Goal: Find specific page/section: Find specific page/section

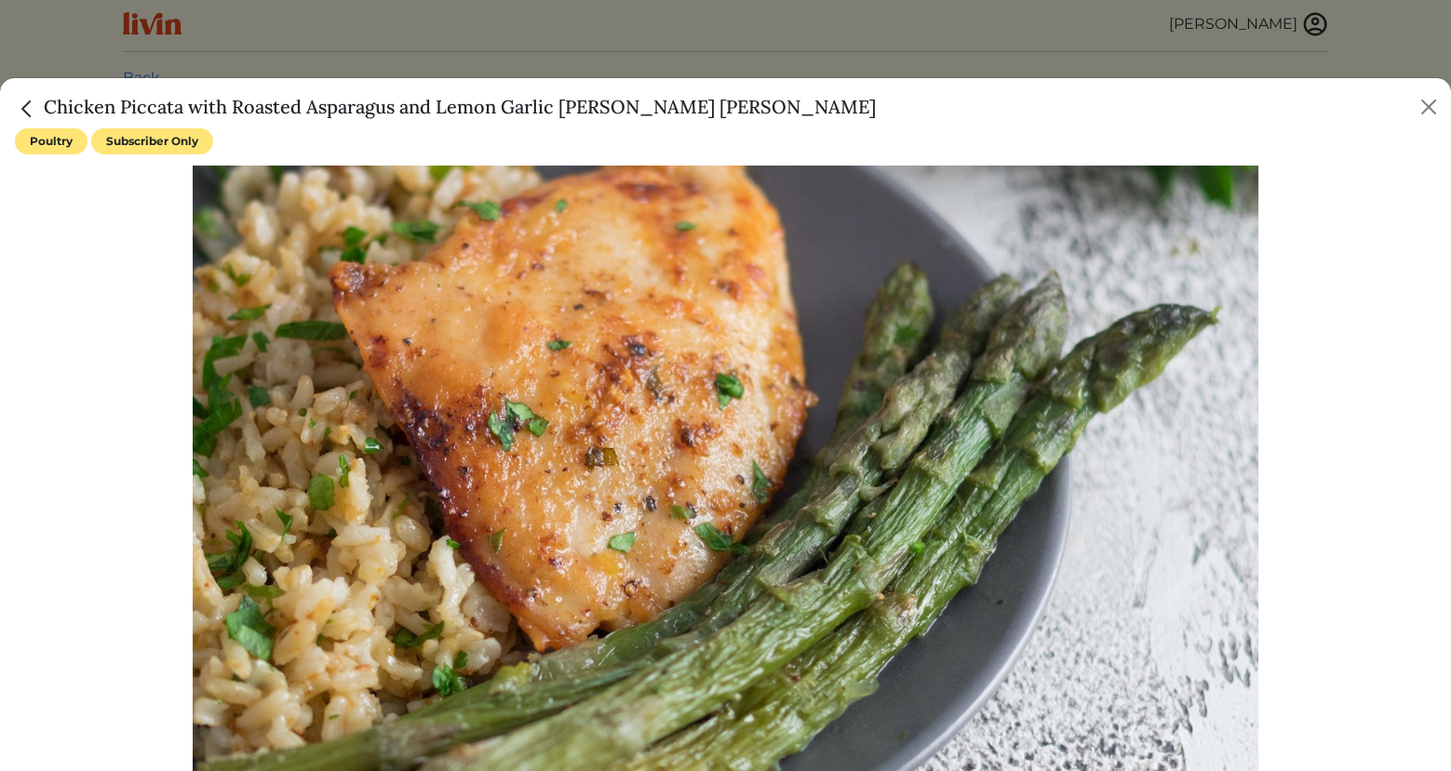
scroll to position [755, 0]
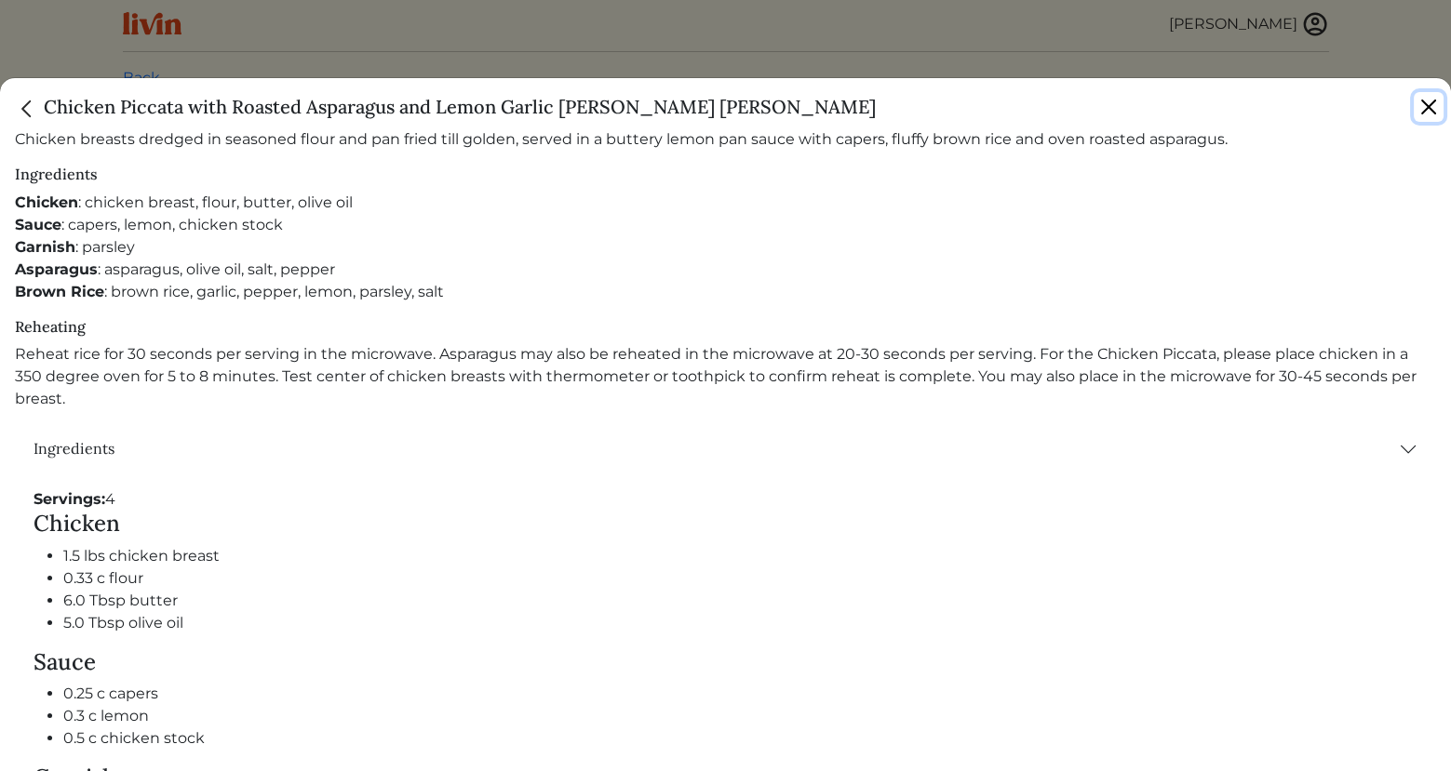
click at [1427, 98] on button "Close" at bounding box center [1429, 107] width 30 height 30
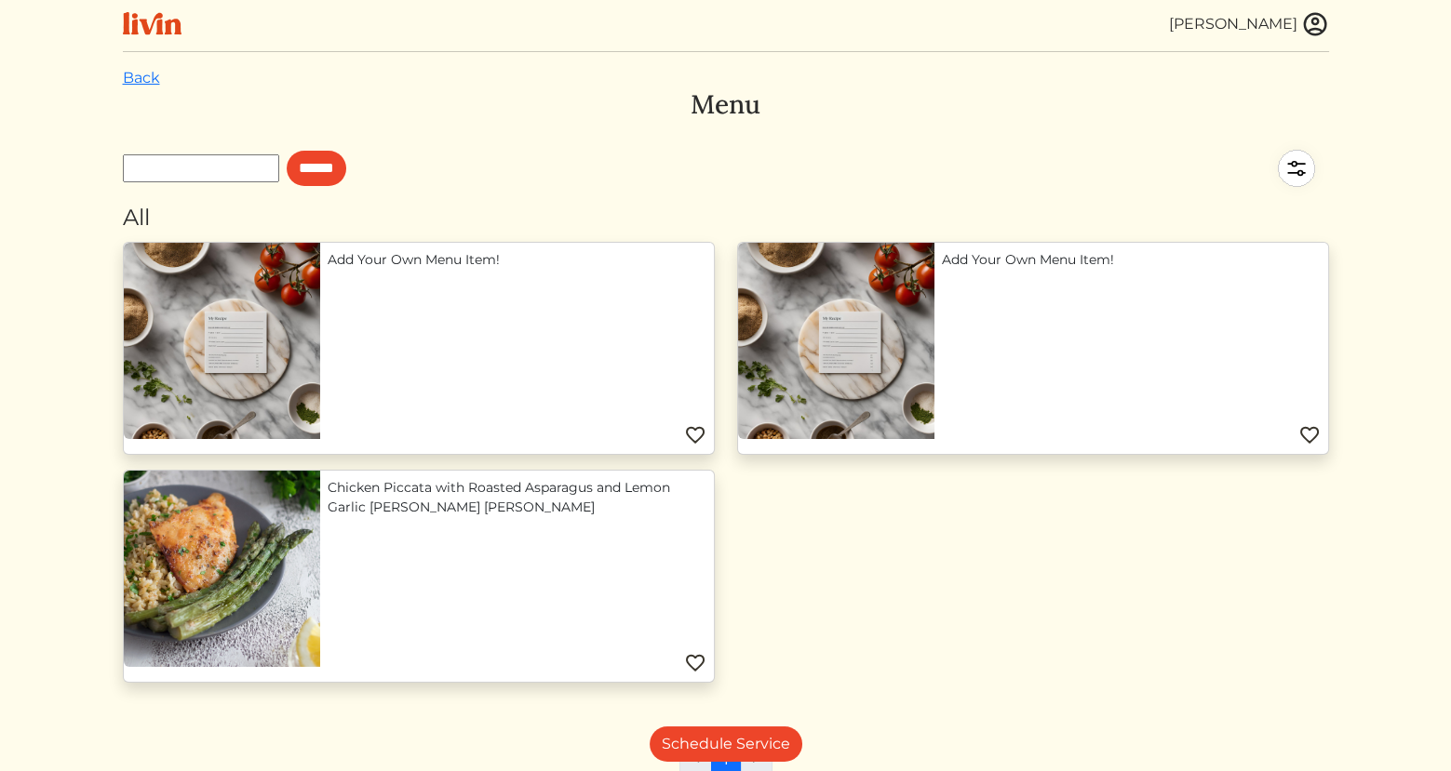
click at [1319, 35] on img at bounding box center [1315, 24] width 28 height 28
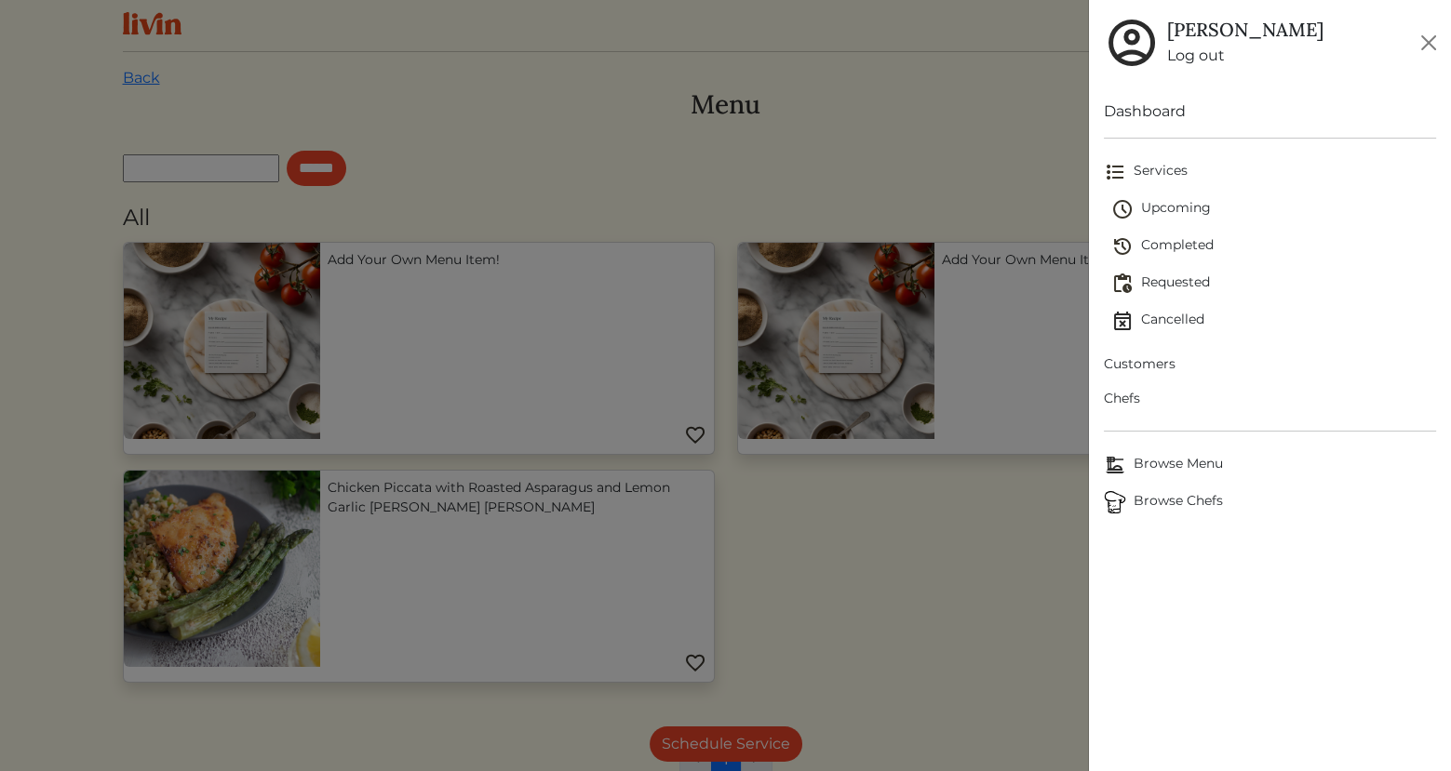
click at [1126, 398] on span "Chefs" at bounding box center [1270, 399] width 332 height 20
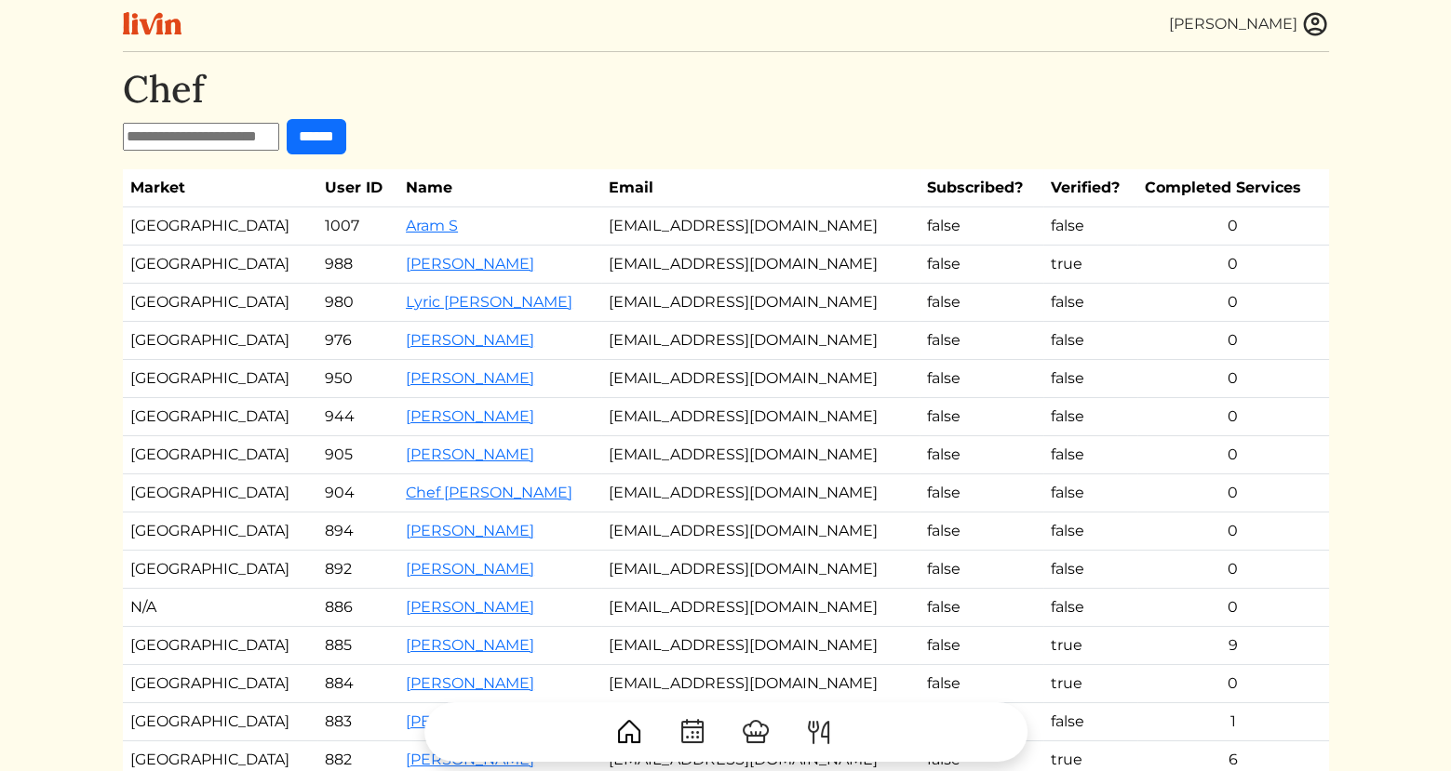
click at [1305, 21] on img at bounding box center [1315, 24] width 28 height 28
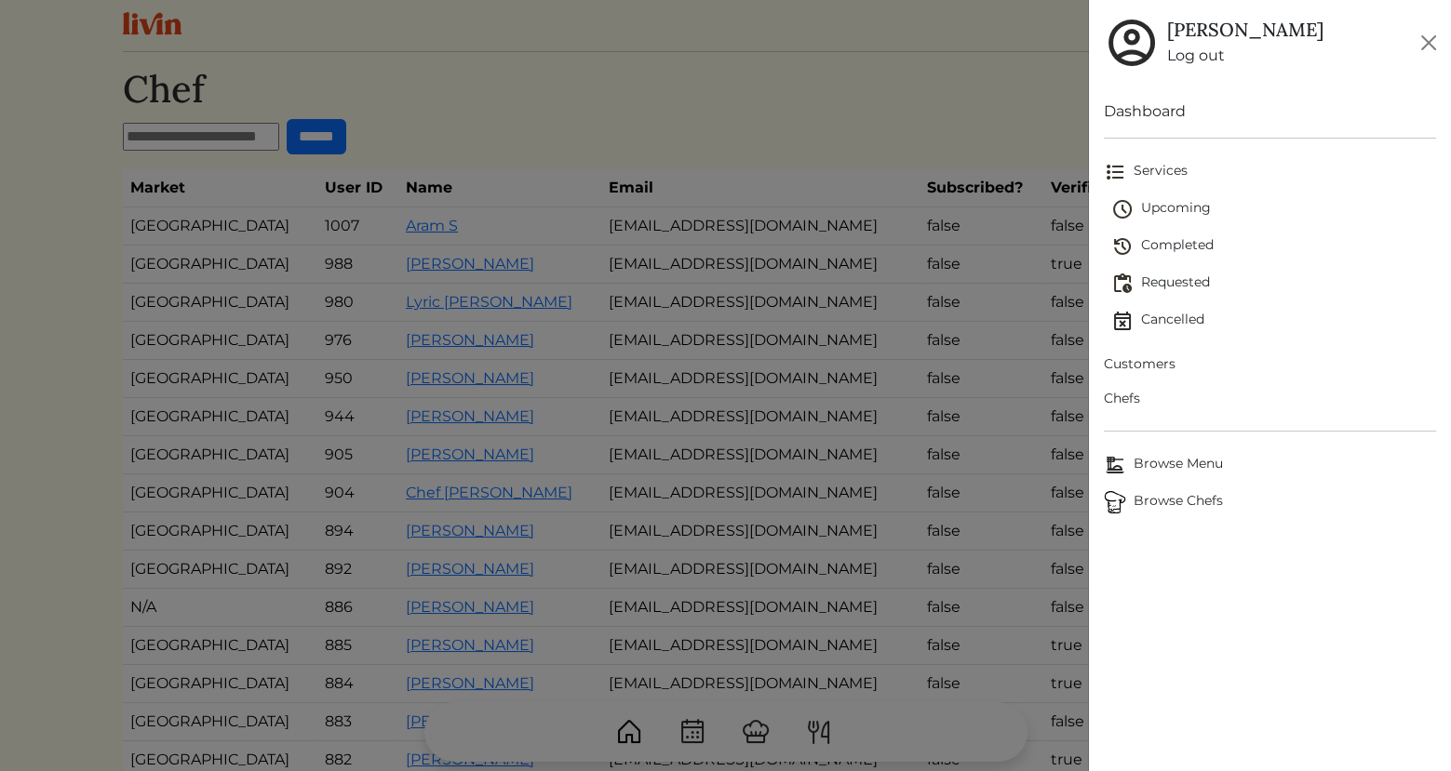
click at [443, 519] on div at bounding box center [725, 385] width 1451 height 771
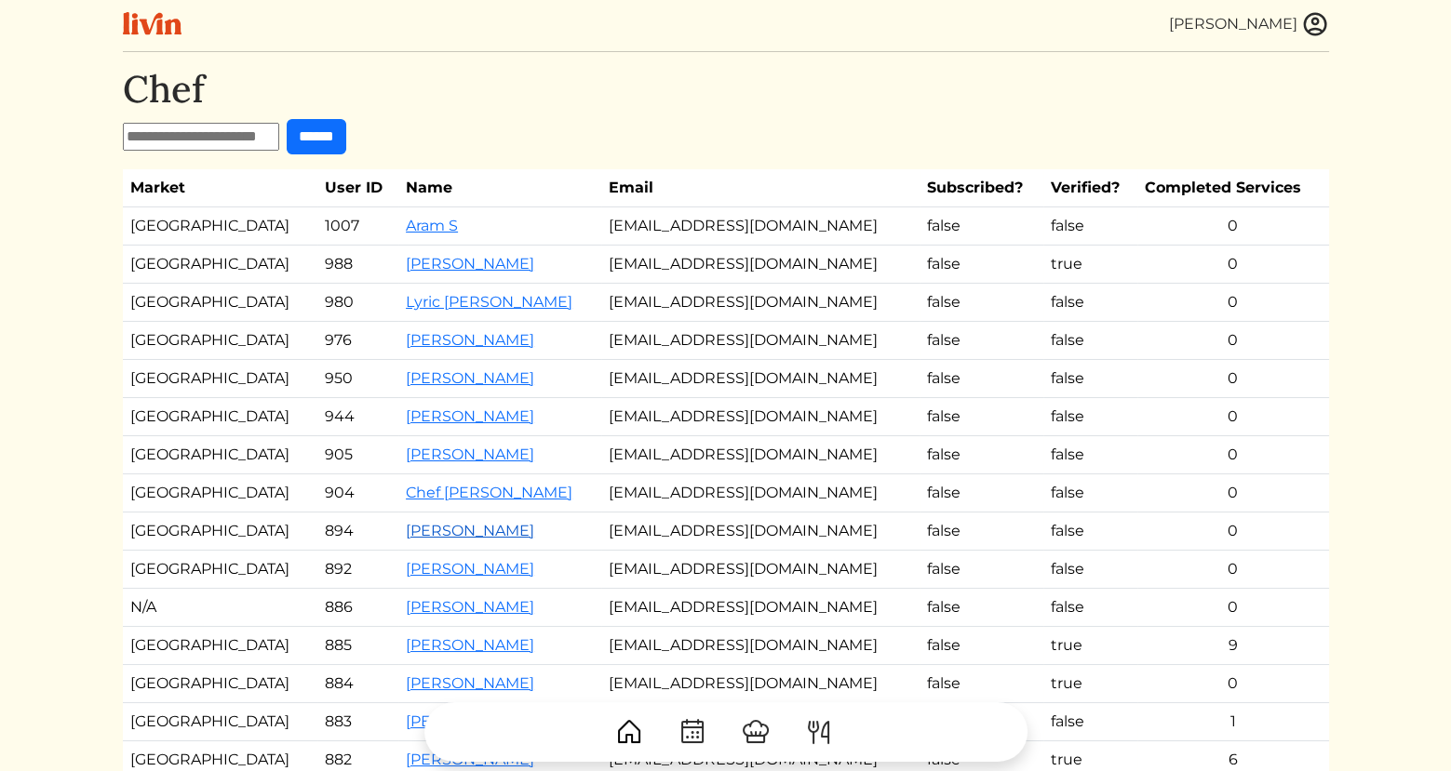
click at [444, 528] on link "[PERSON_NAME]" at bounding box center [470, 531] width 128 height 18
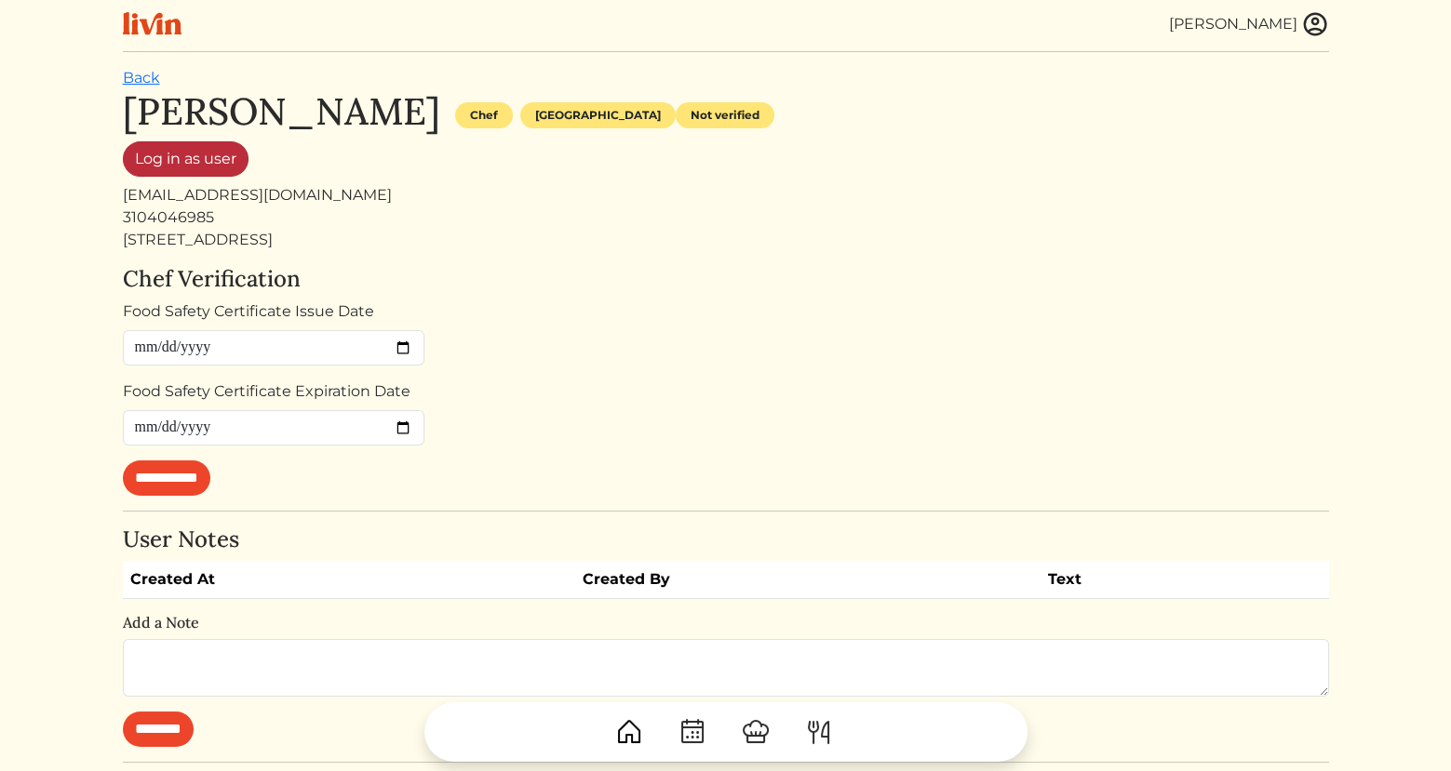
click at [211, 158] on link "Log in as user" at bounding box center [186, 158] width 126 height 35
